Goal: Obtain resource: Download file/media

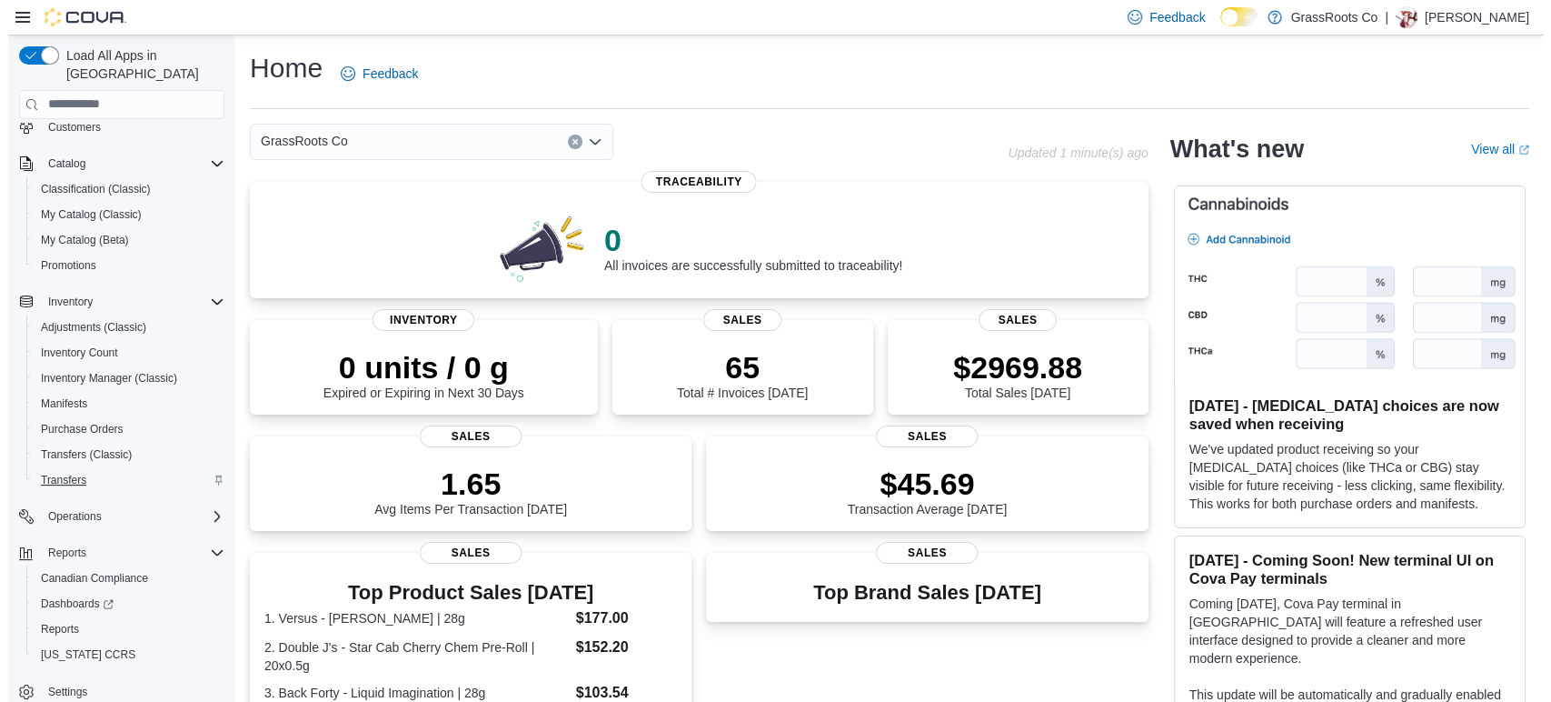
scroll to position [95, 0]
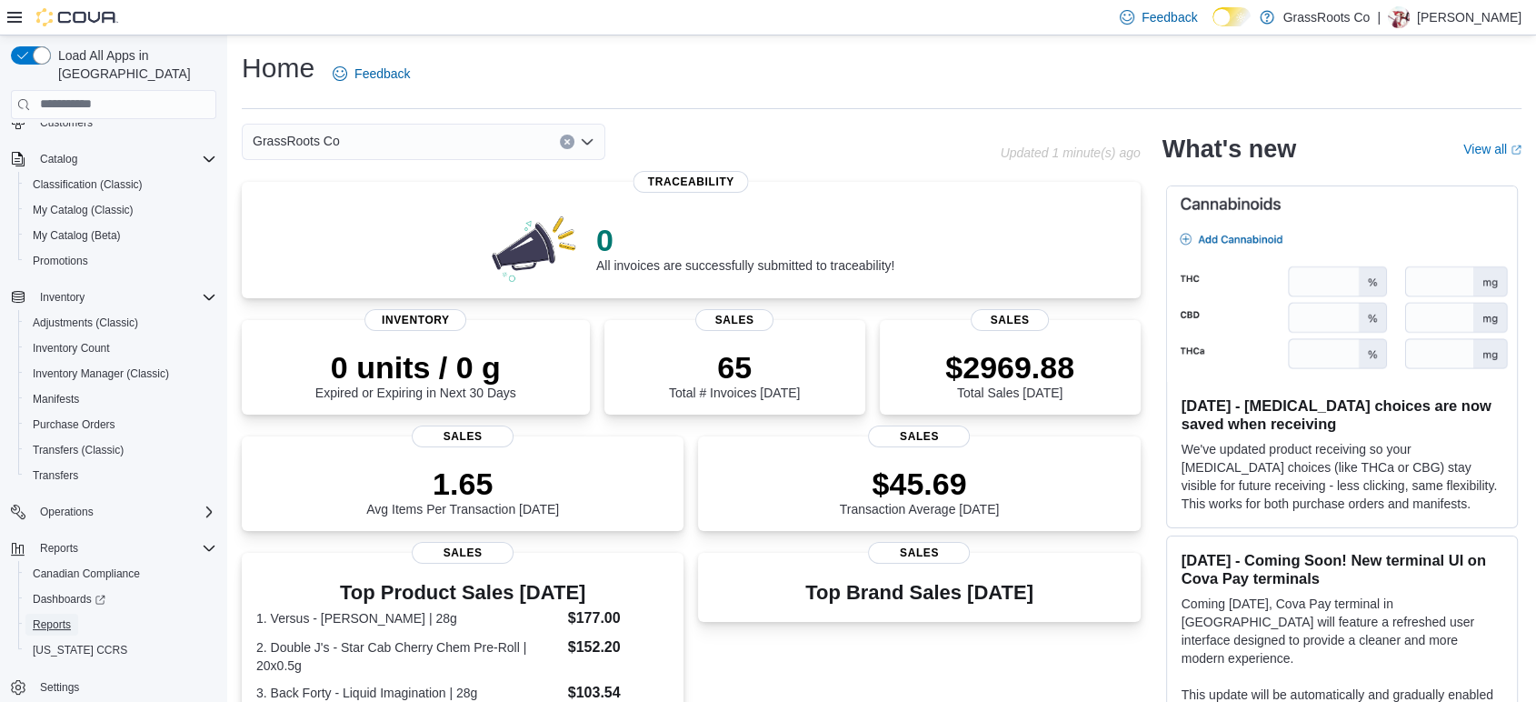
click at [63, 617] on span "Reports" at bounding box center [52, 624] width 38 height 15
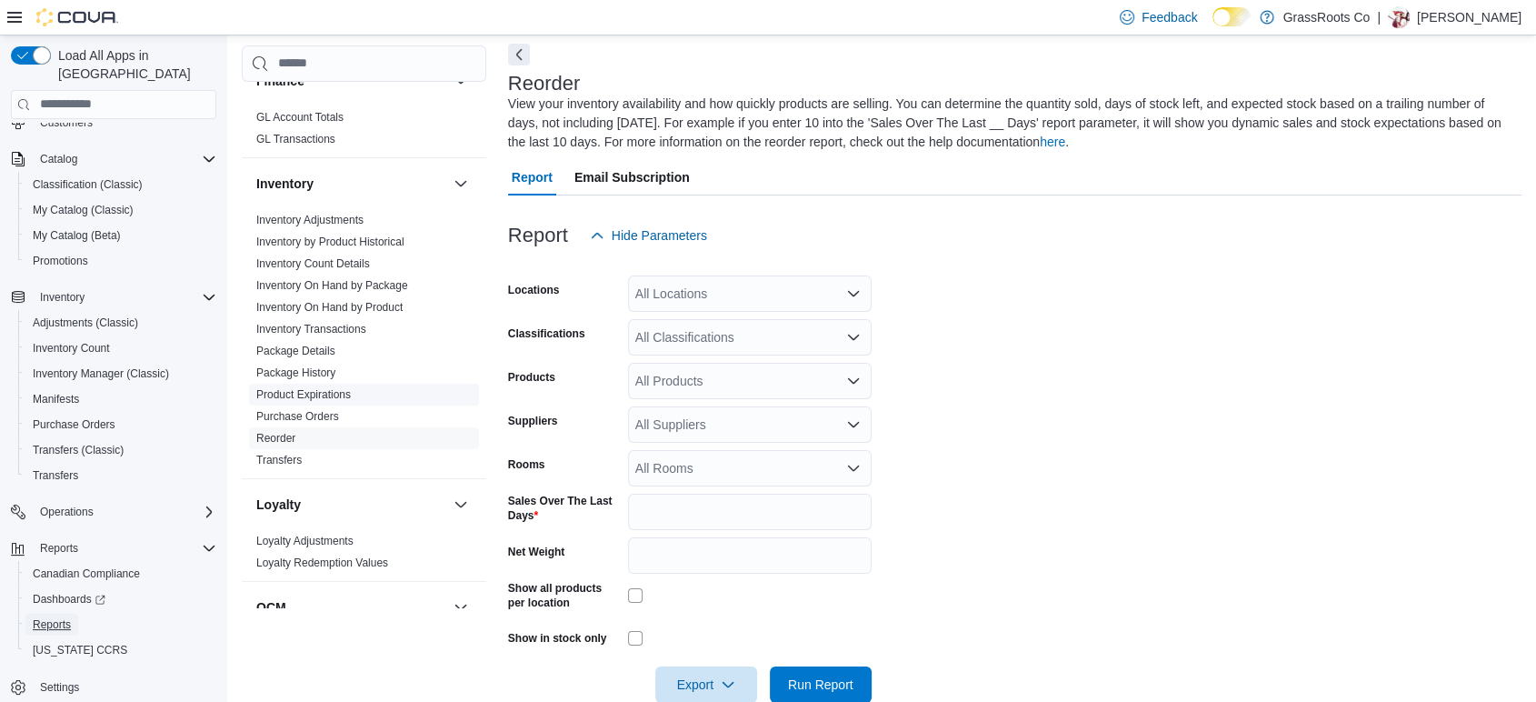
scroll to position [504, 0]
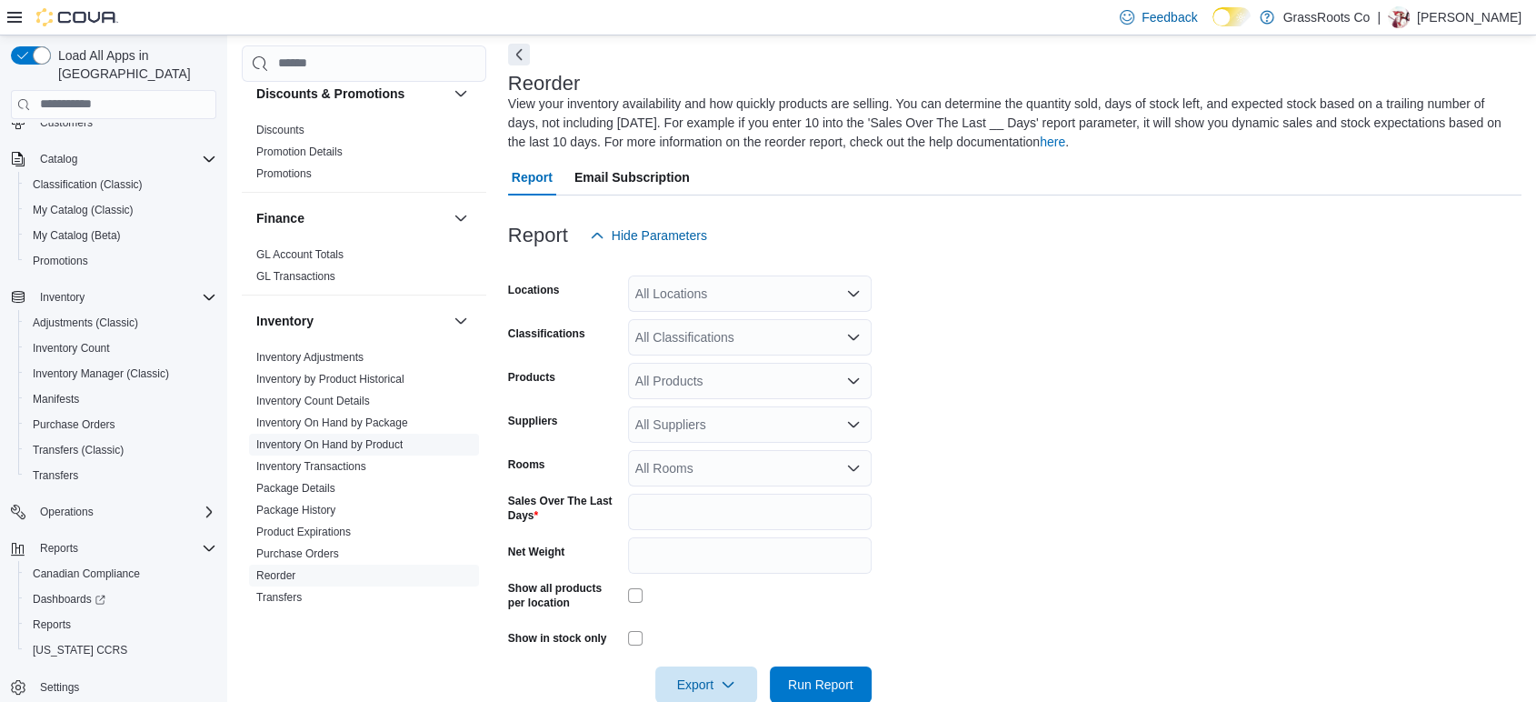
click at [366, 438] on link "Inventory On Hand by Product" at bounding box center [329, 444] width 146 height 13
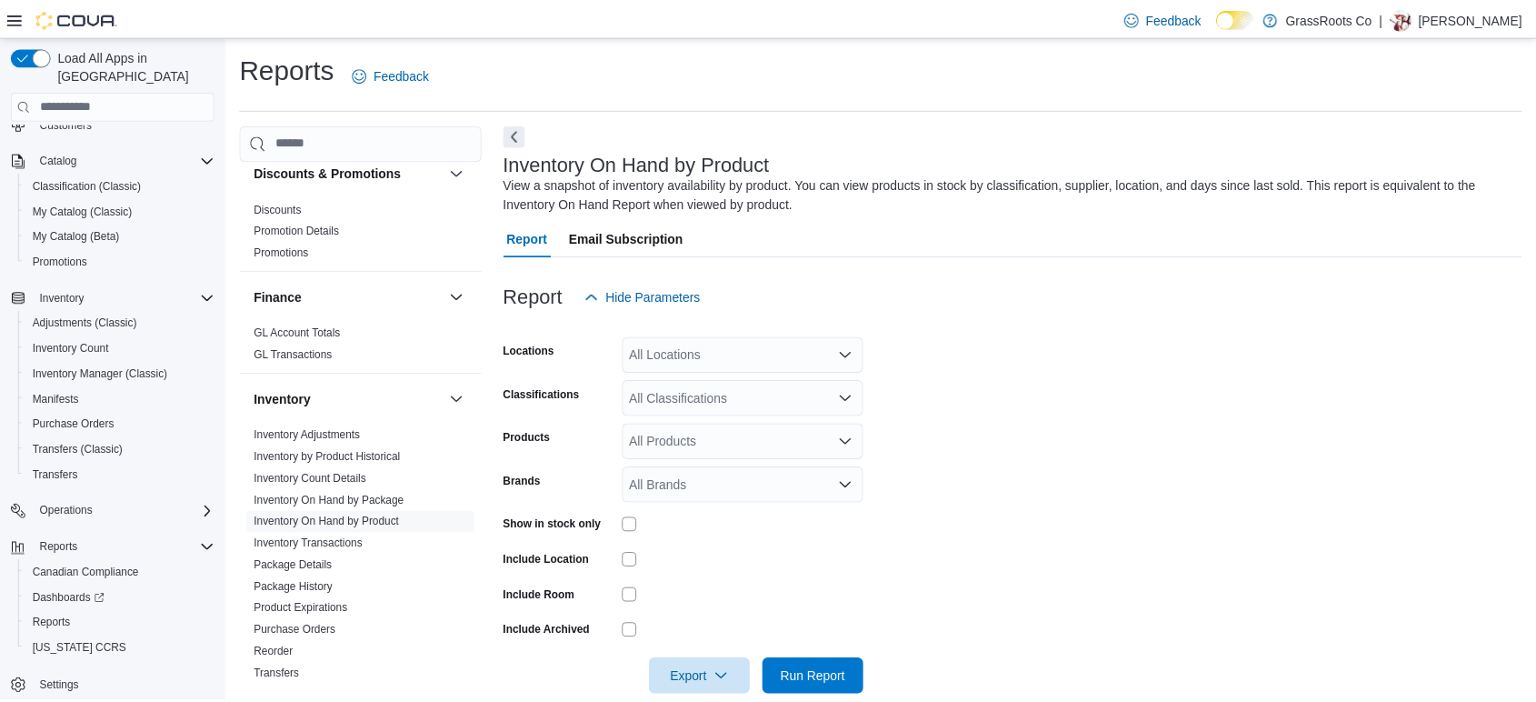
scroll to position [29, 0]
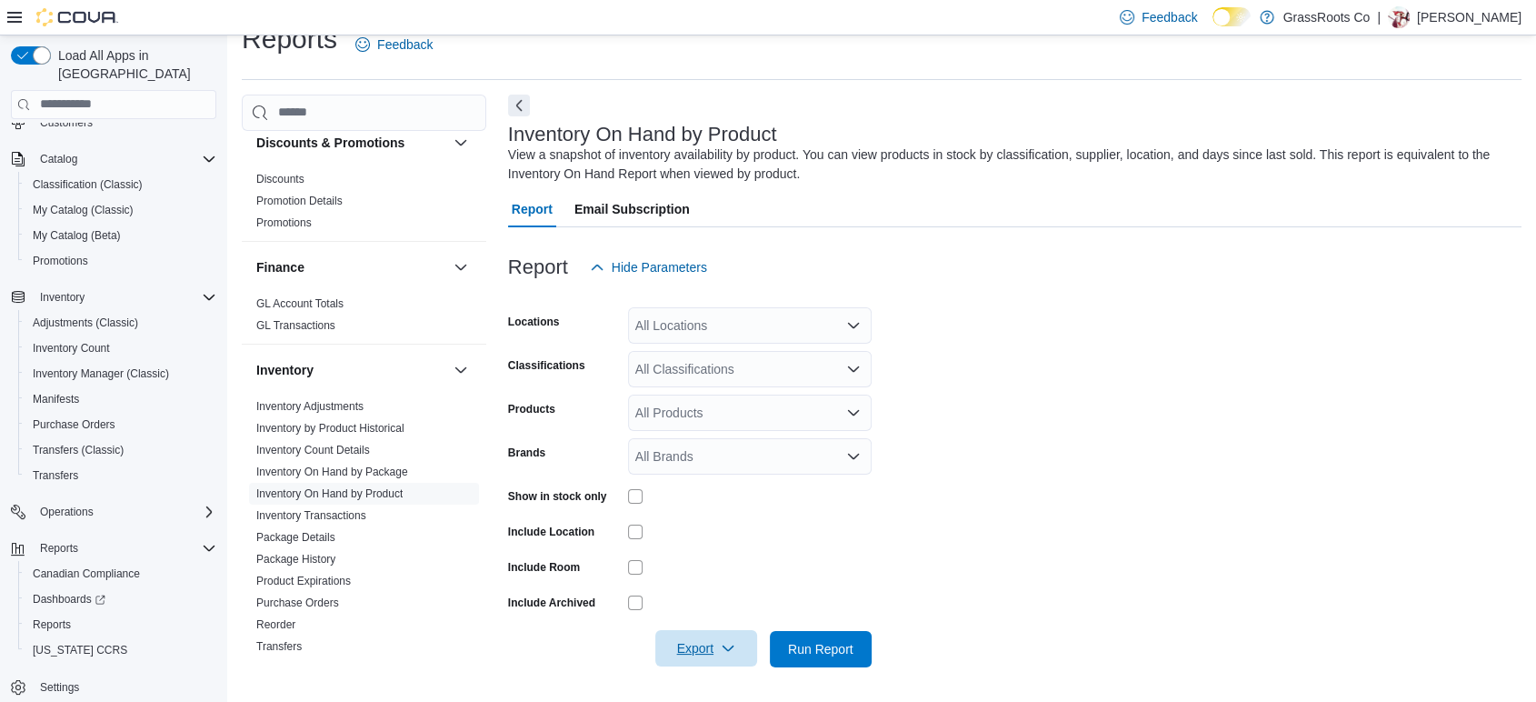
click at [726, 641] on icon "button" at bounding box center [728, 648] width 15 height 15
click at [712, 544] on span "Export to Excel" at bounding box center [709, 540] width 82 height 15
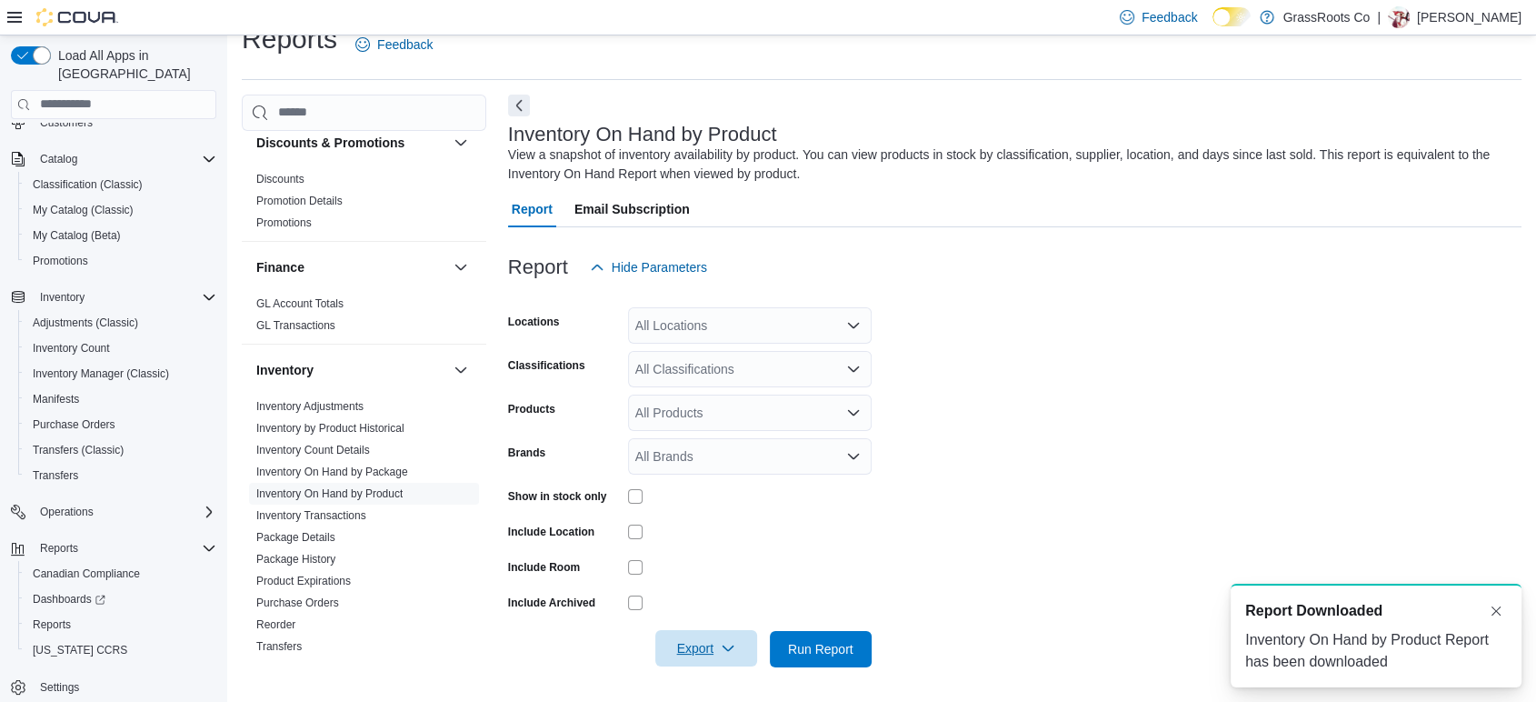
scroll to position [0, 0]
